Goal: Information Seeking & Learning: Find specific fact

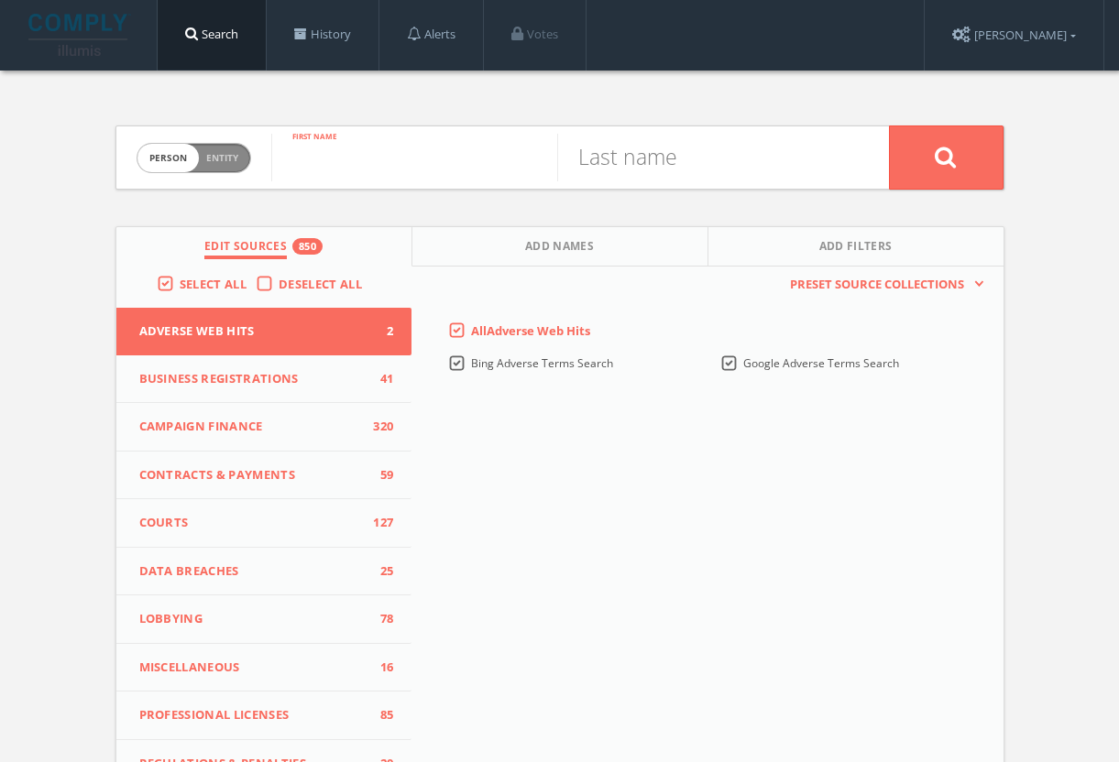
click at [337, 162] on input "text" at bounding box center [414, 158] width 286 height 48
paste input "Erdenesoyo"
type input "Erdenesoyo"
click at [718, 144] on input "text" at bounding box center [700, 158] width 286 height 48
paste input "Gurbazar"
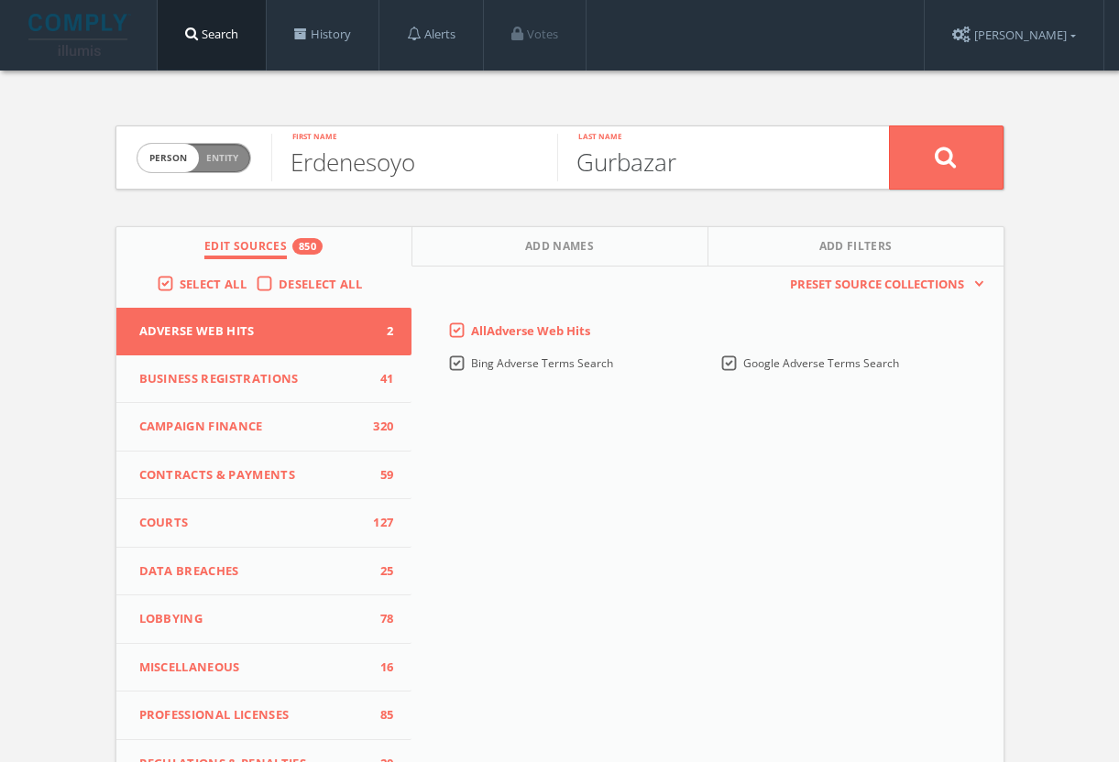
type input "Gurbazar"
click at [955, 157] on icon at bounding box center [946, 157] width 22 height 23
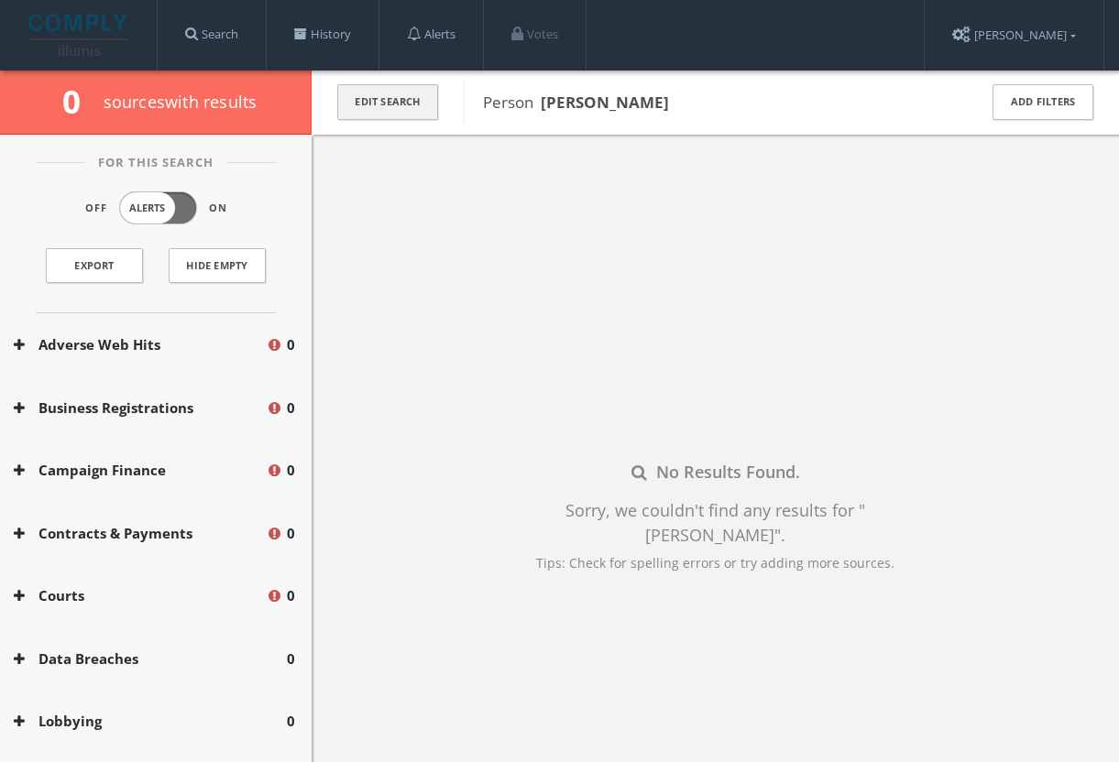
click at [417, 111] on button "Edit Search" at bounding box center [387, 102] width 101 height 36
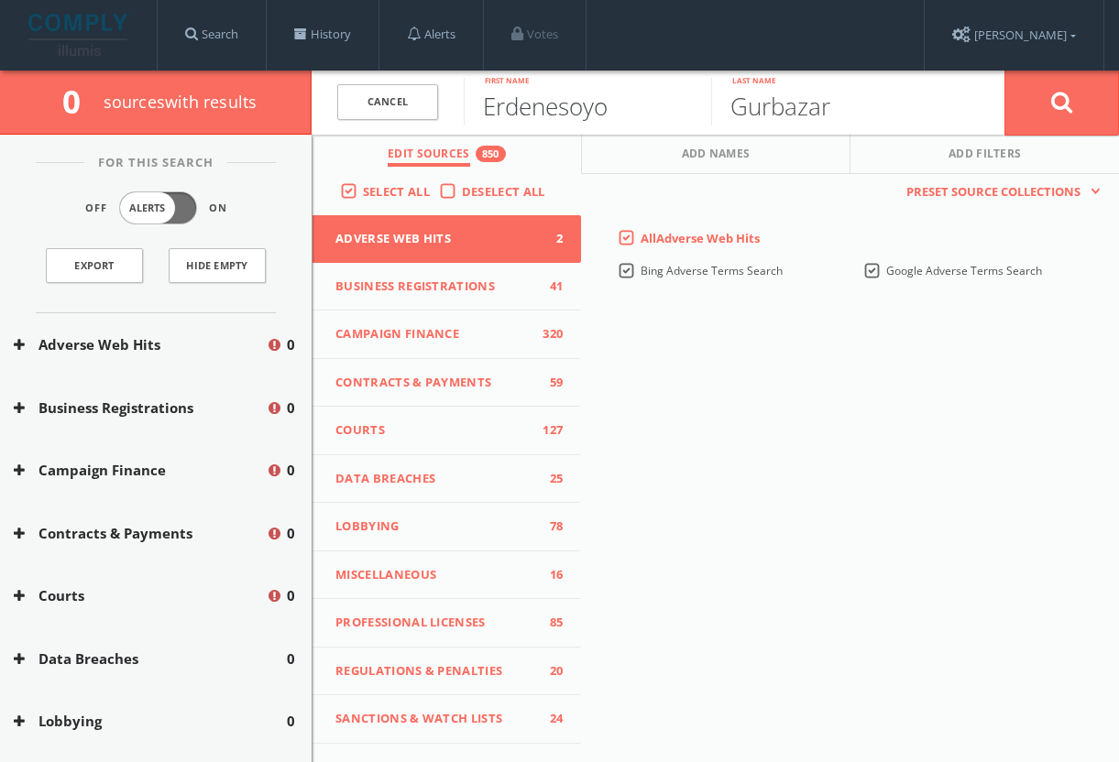
click at [666, 114] on input "Erdenesoyo" at bounding box center [587, 102] width 247 height 48
type input "Erdenesoyol"
click at [1061, 102] on button at bounding box center [1061, 103] width 115 height 66
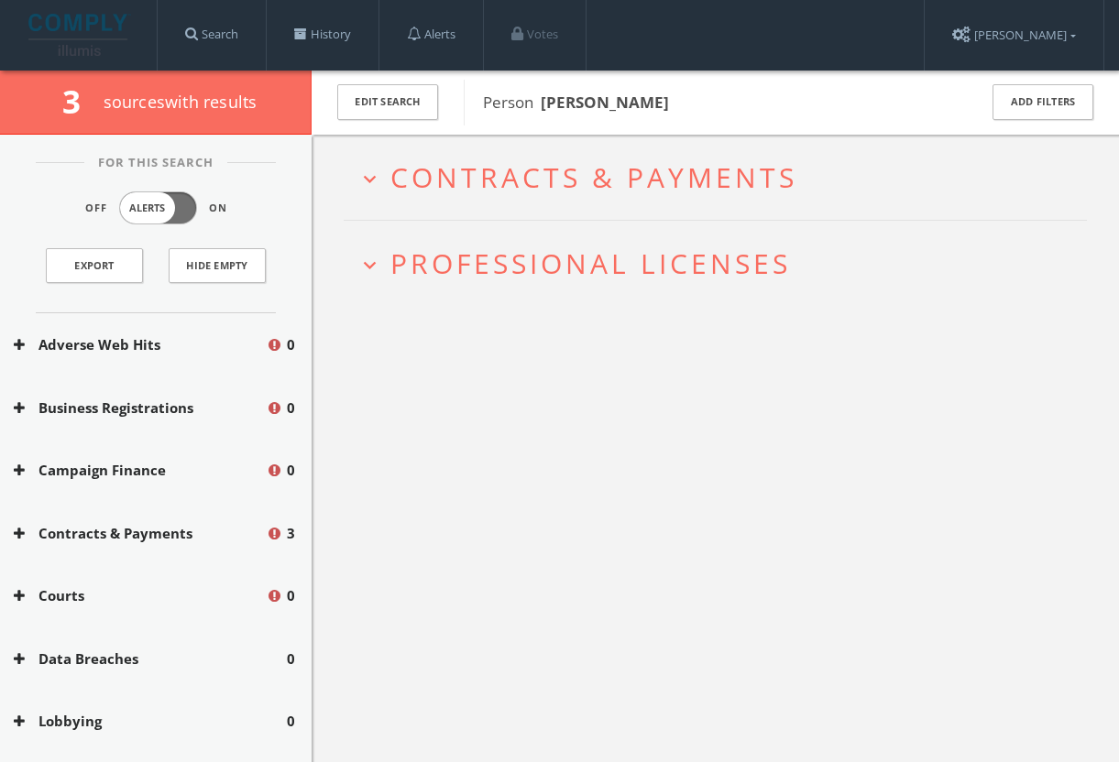
click at [744, 243] on h2 "expand_more Professional Licenses" at bounding box center [715, 263] width 743 height 85
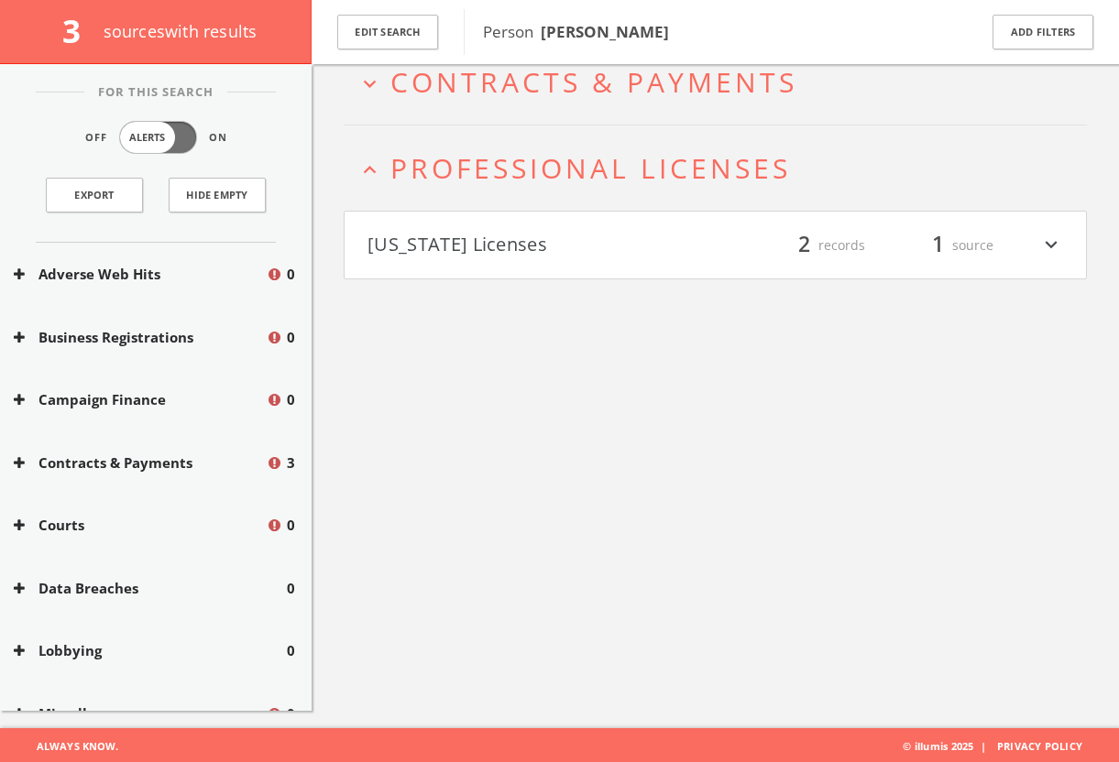
scroll to position [106, 0]
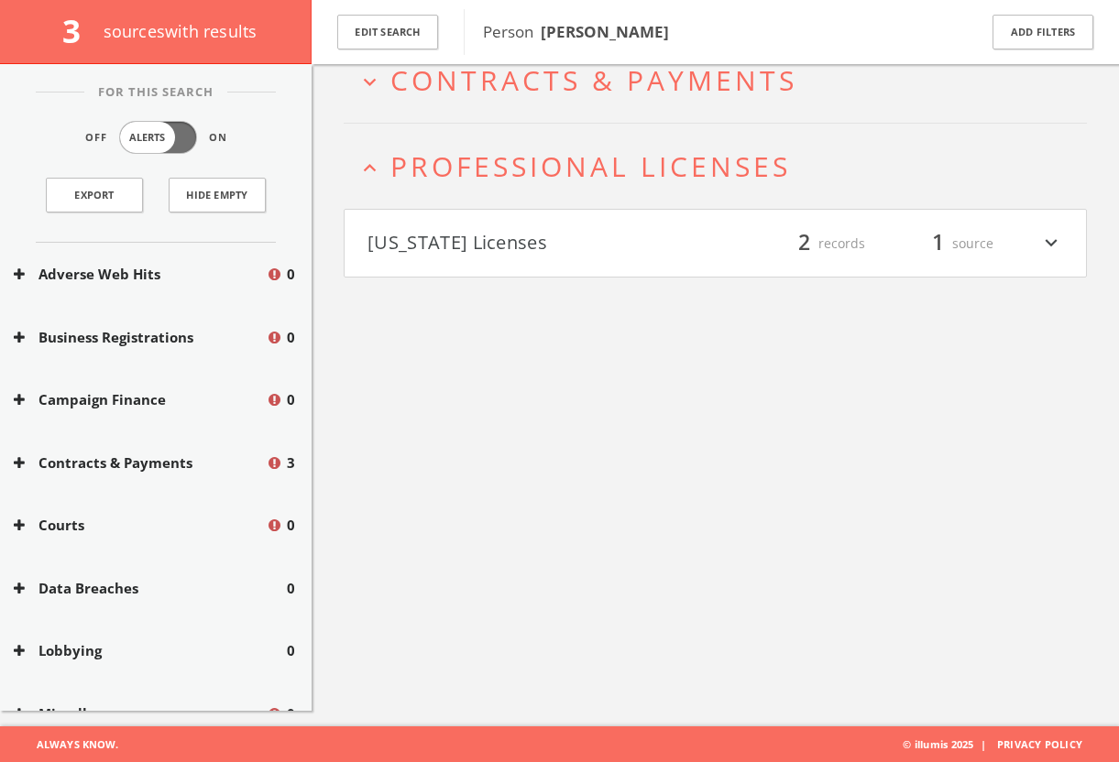
click at [741, 247] on div "filter_list 2 records 1 source expand_more" at bounding box center [890, 243] width 348 height 31
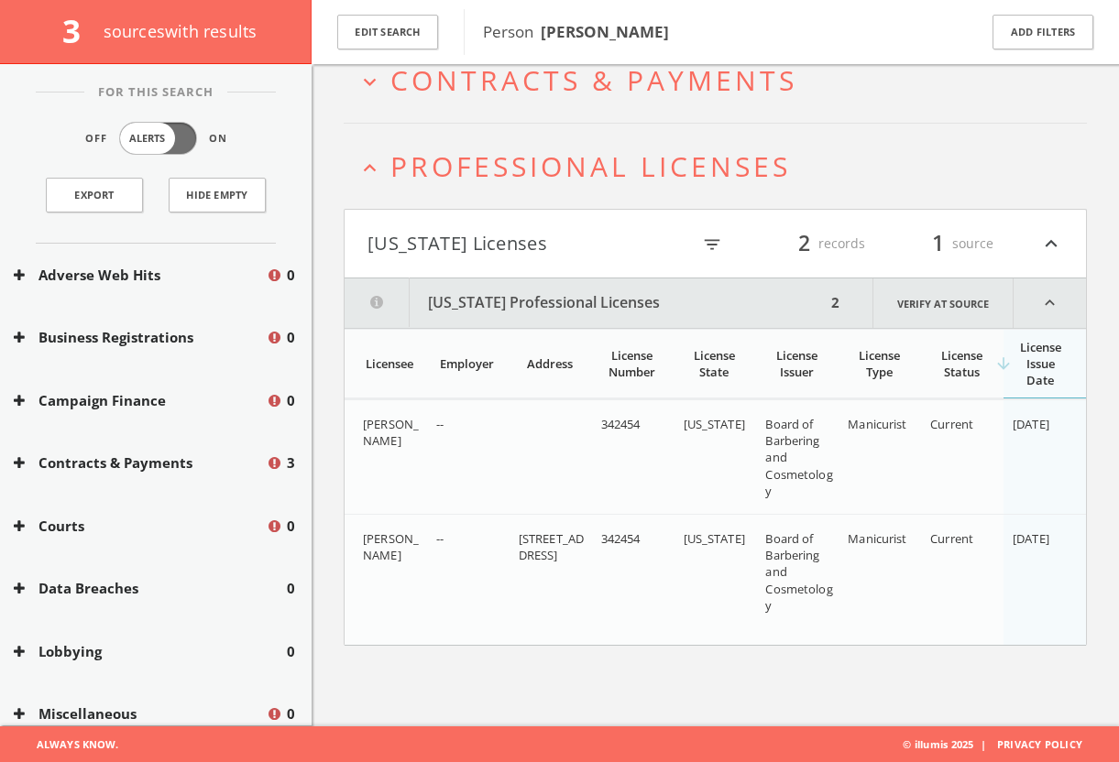
click at [662, 103] on h2 "expand_more Contracts & Payments" at bounding box center [715, 80] width 743 height 85
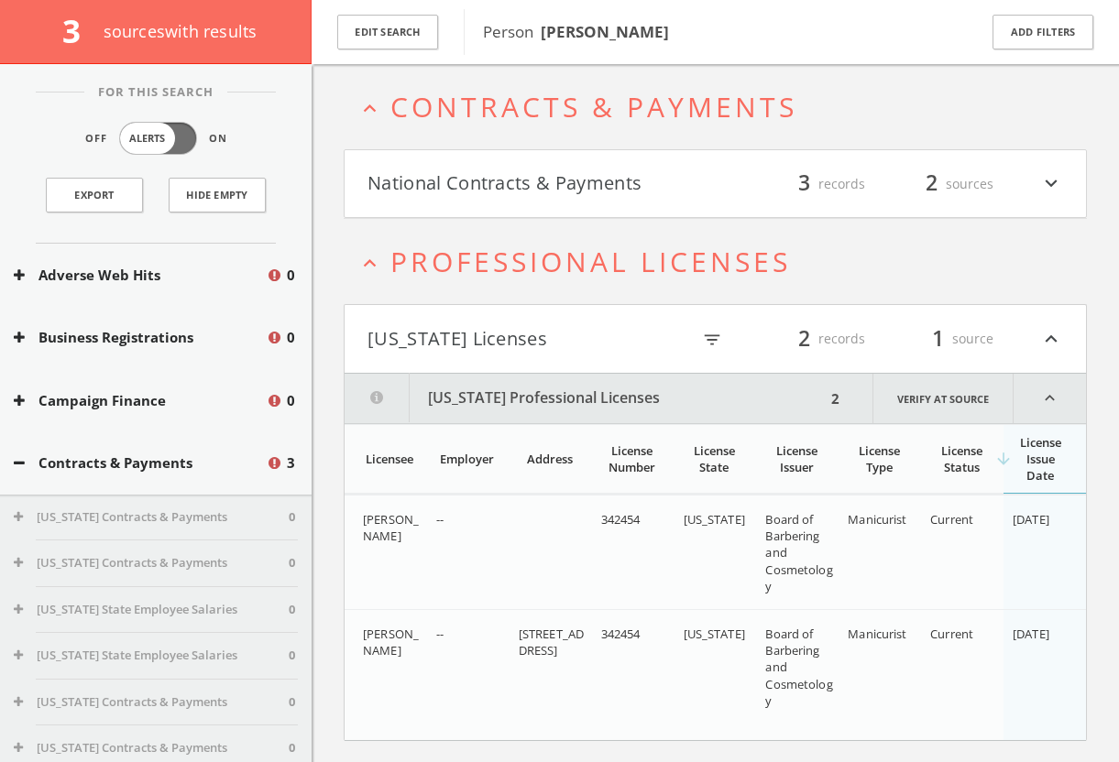
scroll to position [79, 0]
click at [670, 171] on html "Search History Alerts Votes [PERSON_NAME] Edit Profile Change Password Security…" at bounding box center [559, 363] width 1119 height 885
click at [670, 174] on button "National Contracts & Payments" at bounding box center [541, 185] width 348 height 31
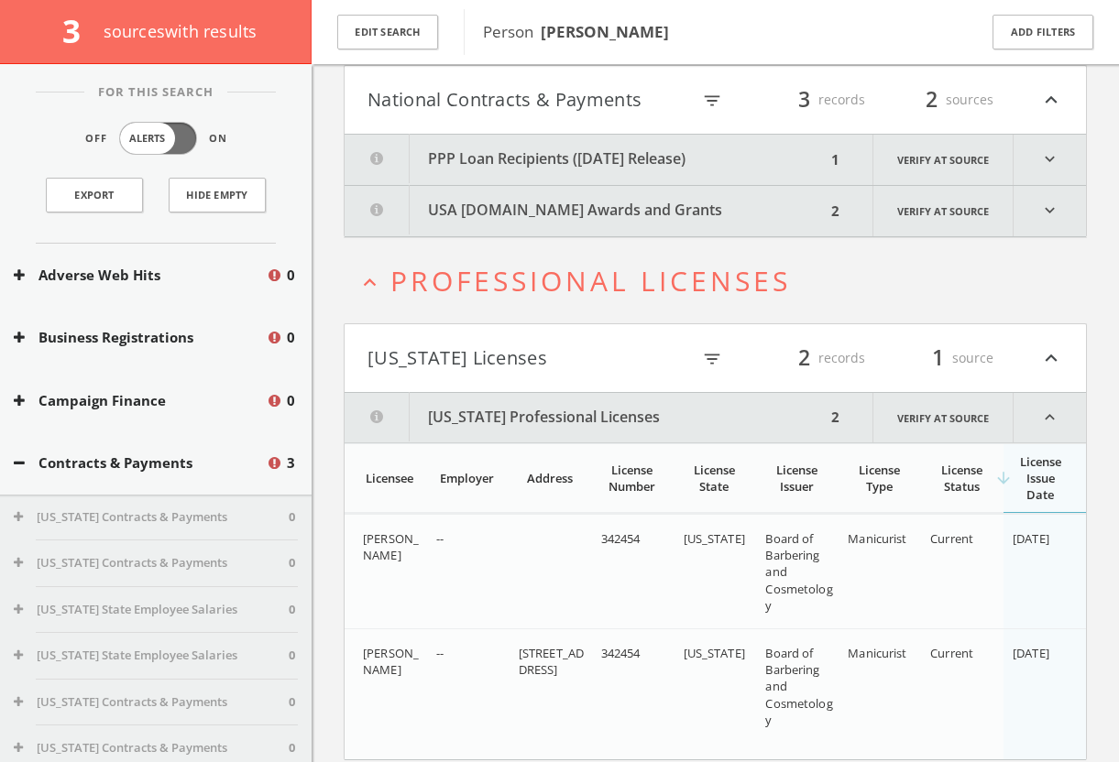
click at [679, 235] on html "Search History Alerts Votes [PERSON_NAME] Edit Profile Change Password Security…" at bounding box center [559, 330] width 1119 height 989
click at [676, 222] on button "USA [DOMAIN_NAME] Awards and Grants" at bounding box center [585, 211] width 481 height 50
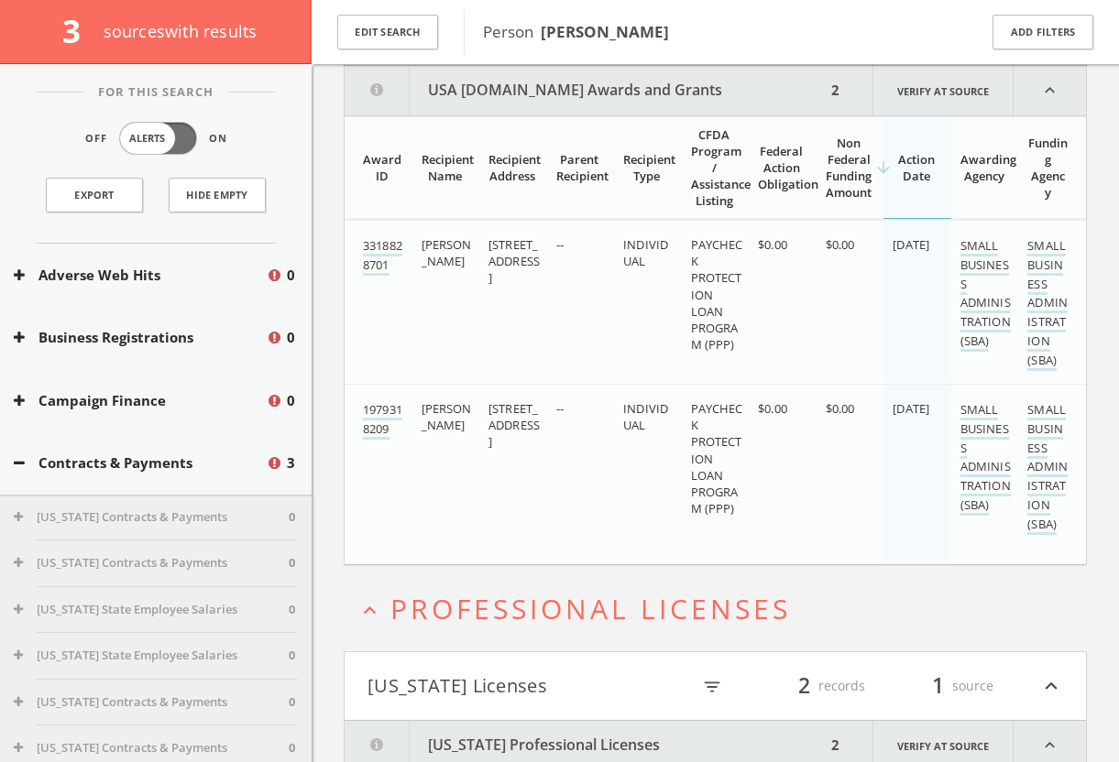
scroll to position [129, 0]
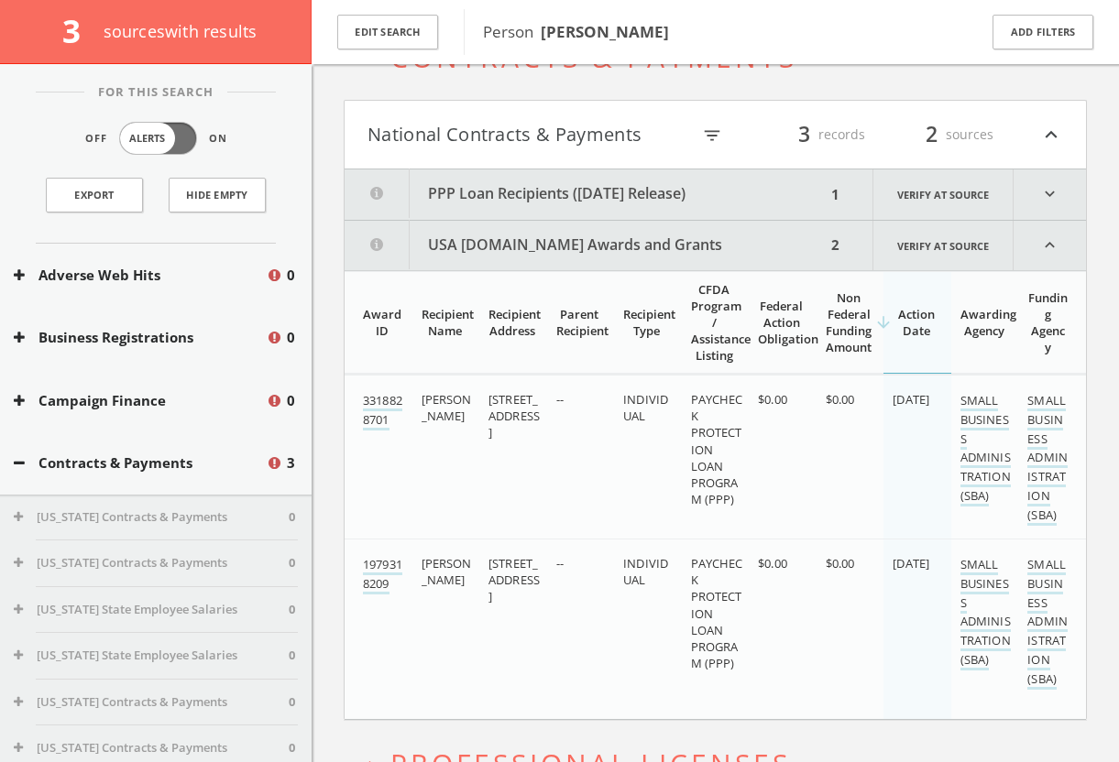
click at [626, 189] on button "PPP Loan Recipients ([DATE] Release)" at bounding box center [585, 195] width 481 height 50
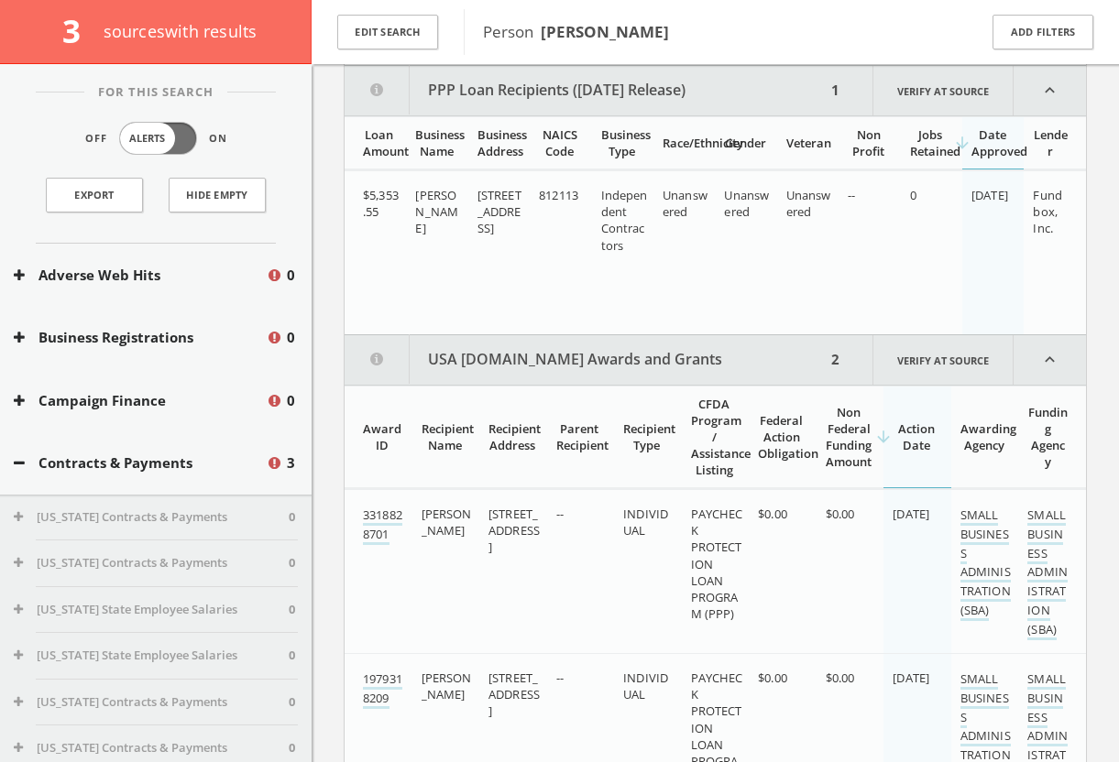
scroll to position [59, 0]
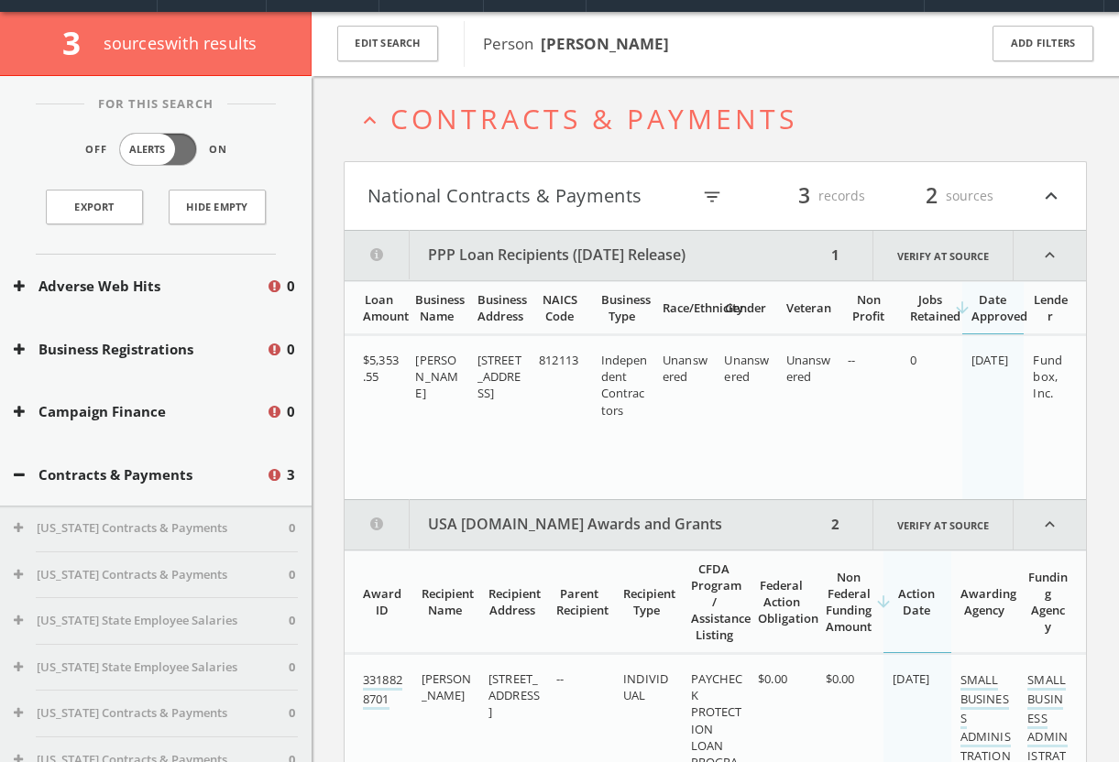
drag, startPoint x: 495, startPoint y: 119, endPoint x: 475, endPoint y: 79, distance: 45.1
click at [495, 119] on span "Contracts & Payments" at bounding box center [593, 119] width 407 height 38
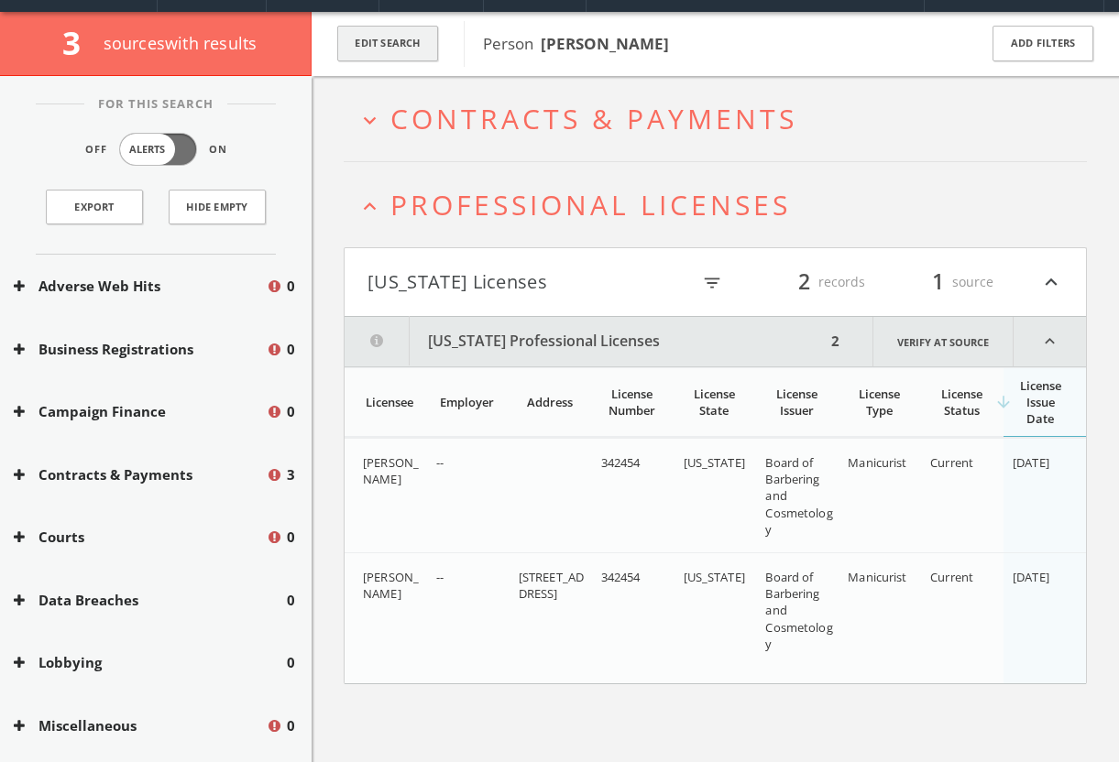
click at [418, 26] on button "Edit Search" at bounding box center [387, 44] width 101 height 36
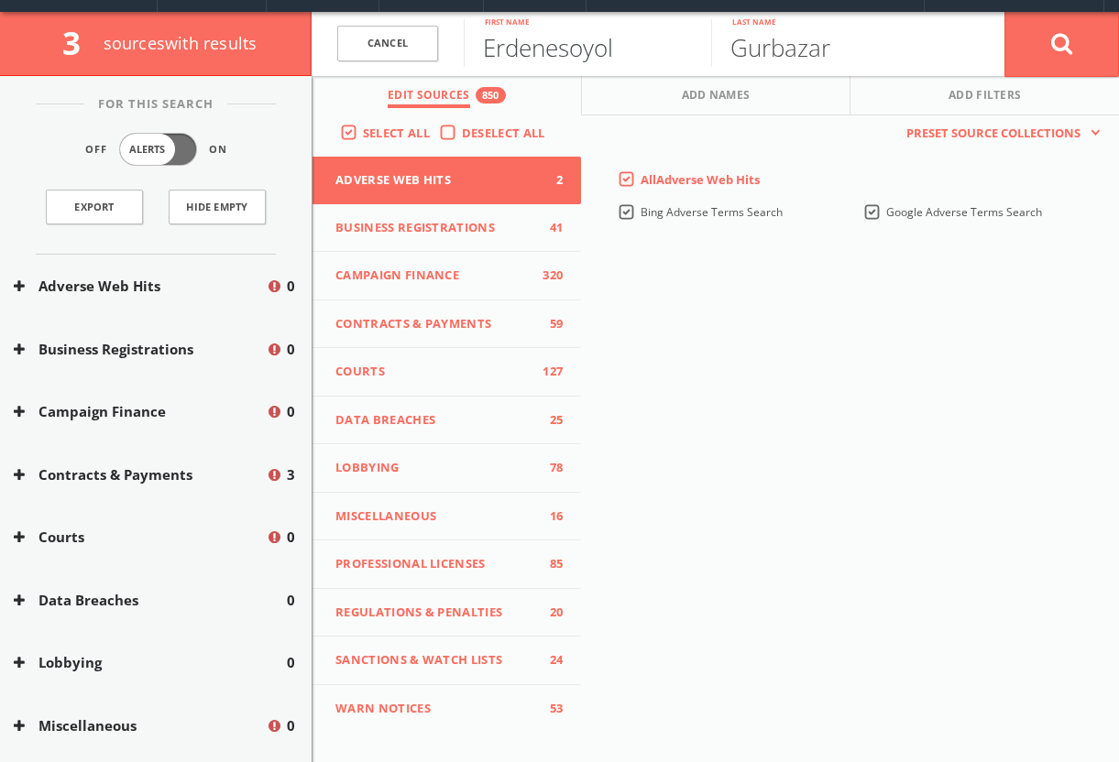
drag, startPoint x: 586, startPoint y: 36, endPoint x: 471, endPoint y: 37, distance: 114.6
click at [471, 37] on input "Erdenesoyol" at bounding box center [587, 43] width 247 height 48
click at [627, 41] on input "Erdenesoyol" at bounding box center [587, 43] width 247 height 48
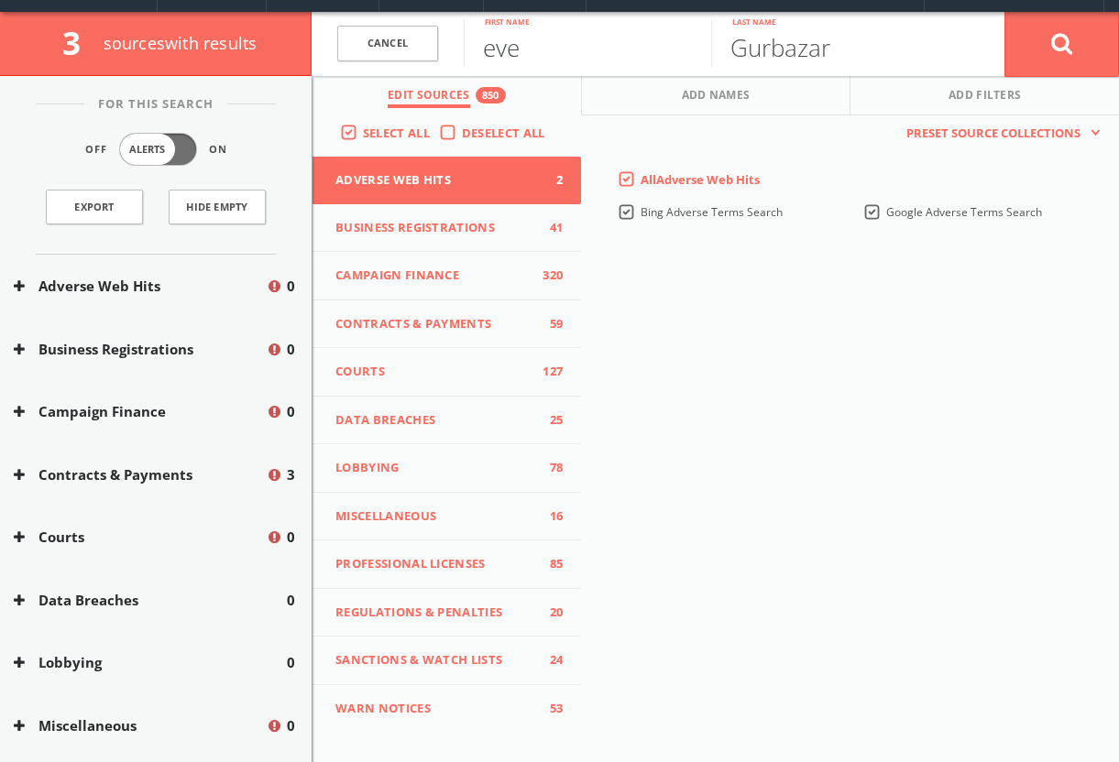
type input "eve"
click at [1061, 43] on button at bounding box center [1061, 44] width 115 height 66
